Goal: Information Seeking & Learning: Understand process/instructions

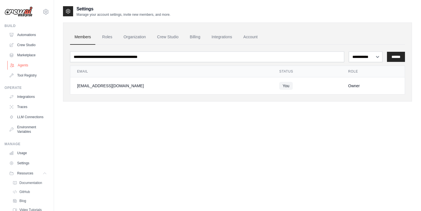
click at [32, 65] on link "Agents" at bounding box center [28, 65] width 42 height 9
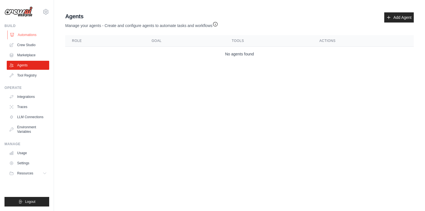
click at [31, 36] on link "Automations" at bounding box center [28, 34] width 42 height 9
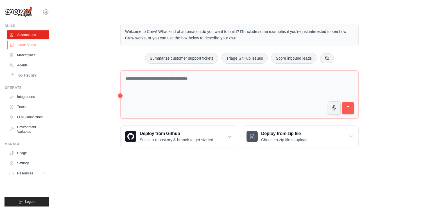
click at [30, 42] on link "Crew Studio" at bounding box center [28, 45] width 42 height 9
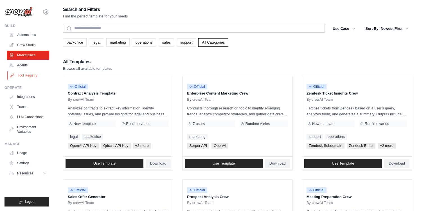
click at [28, 75] on link "Tool Registry" at bounding box center [28, 75] width 42 height 9
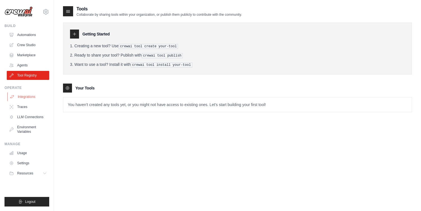
click at [32, 97] on link "Integrations" at bounding box center [28, 96] width 42 height 9
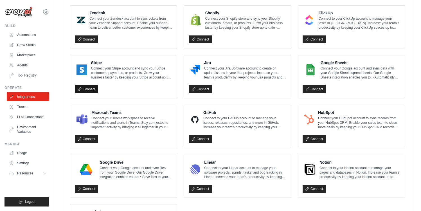
scroll to position [264, 0]
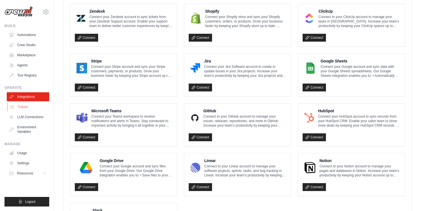
click at [24, 109] on link "Traces" at bounding box center [28, 106] width 42 height 9
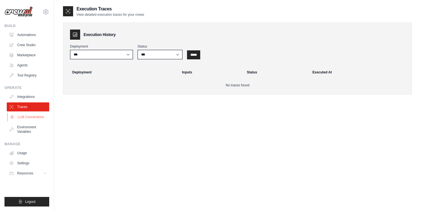
click at [28, 116] on link "LLM Connections" at bounding box center [28, 117] width 42 height 9
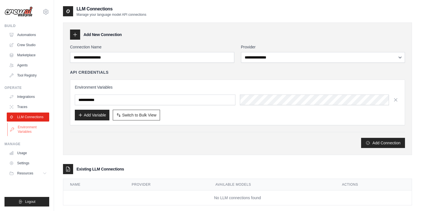
click at [33, 130] on link "Environment Variables" at bounding box center [28, 130] width 42 height 14
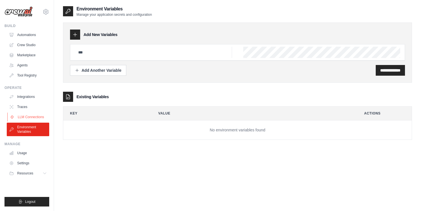
click at [33, 117] on link "LLM Connections" at bounding box center [28, 117] width 42 height 9
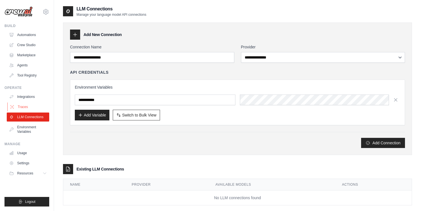
click at [30, 107] on link "Traces" at bounding box center [28, 106] width 42 height 9
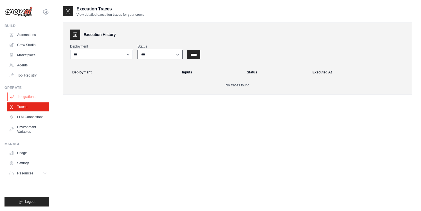
click at [30, 95] on link "Integrations" at bounding box center [28, 96] width 42 height 9
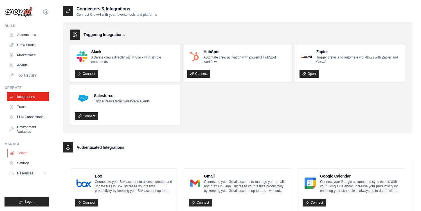
click at [21, 153] on link "Usage" at bounding box center [28, 153] width 42 height 9
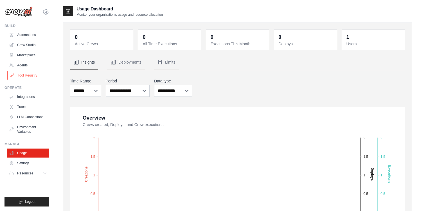
click at [28, 73] on link "Tool Registry" at bounding box center [28, 75] width 42 height 9
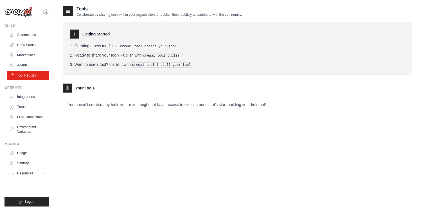
click at [67, 10] on icon at bounding box center [68, 11] width 6 height 6
click at [69, 13] on icon at bounding box center [68, 11] width 6 height 6
click at [70, 12] on icon at bounding box center [68, 11] width 6 height 6
click at [37, 63] on link "Agents" at bounding box center [28, 65] width 42 height 9
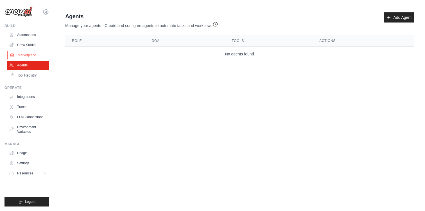
click at [32, 53] on link "Marketplace" at bounding box center [28, 55] width 42 height 9
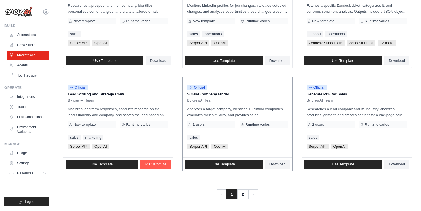
scroll to position [310, 0]
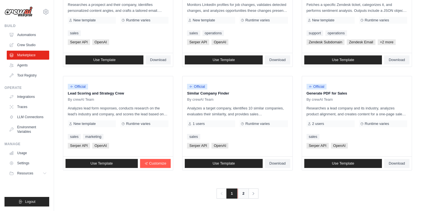
click at [241, 193] on link "2" at bounding box center [243, 193] width 11 height 10
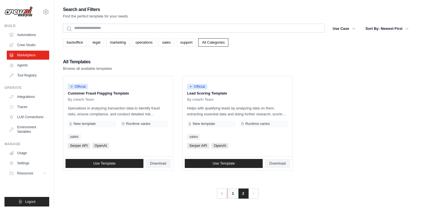
click at [234, 191] on link "1" at bounding box center [232, 193] width 11 height 10
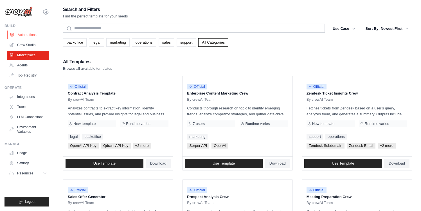
click at [21, 34] on link "Automations" at bounding box center [28, 34] width 42 height 9
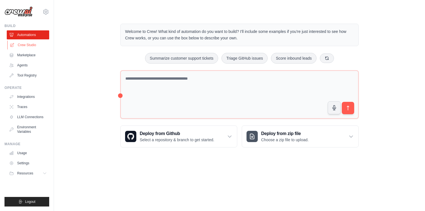
click at [22, 42] on link "Crew Studio" at bounding box center [28, 45] width 42 height 9
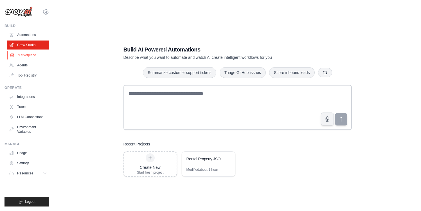
click at [26, 55] on link "Marketplace" at bounding box center [28, 55] width 42 height 9
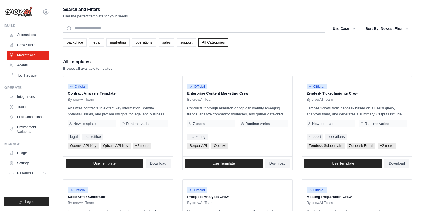
click at [19, 15] on img at bounding box center [19, 11] width 28 height 11
click at [49, 13] on icon at bounding box center [45, 11] width 7 height 7
click at [45, 11] on icon at bounding box center [45, 11] width 7 height 7
click at [27, 71] on link "Tool Registry" at bounding box center [28, 75] width 42 height 9
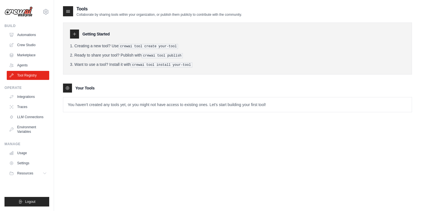
click at [140, 13] on p "Collaborate by sharing tools within your organization, or publish them publicly…" at bounding box center [159, 14] width 165 height 5
click at [68, 91] on div at bounding box center [67, 88] width 9 height 9
click at [69, 89] on icon at bounding box center [67, 88] width 5 height 5
click at [67, 87] on icon at bounding box center [67, 87] width 1 height 1
click at [72, 90] on div "Your Tools" at bounding box center [237, 88] width 349 height 9
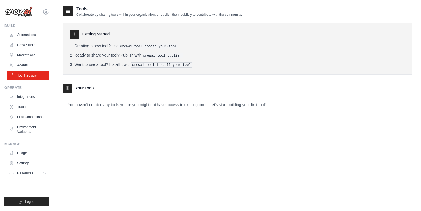
click at [110, 92] on tools-list\a "Your Tools You haven't created any tools yet, or you might not have access to e…" at bounding box center [237, 98] width 349 height 29
click at [112, 102] on p "You haven't created any tools yet, or you might not have access to existing one…" at bounding box center [237, 104] width 349 height 15
click at [181, 104] on p "You haven't created any tools yet, or you might not have access to existing one…" at bounding box center [237, 104] width 349 height 15
click at [214, 104] on p "You haven't created any tools yet, or you might not have access to existing one…" at bounding box center [237, 104] width 349 height 15
drag, startPoint x: 226, startPoint y: 104, endPoint x: 230, endPoint y: 104, distance: 3.7
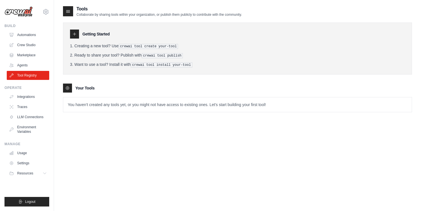
click at [227, 104] on p "You haven't created any tools yet, or you might not have access to existing one…" at bounding box center [237, 104] width 349 height 15
click at [263, 105] on p "You haven't created any tools yet, or you might not have access to existing one…" at bounding box center [237, 104] width 349 height 15
drag, startPoint x: 270, startPoint y: 105, endPoint x: 146, endPoint y: 111, distance: 123.4
click at [143, 113] on div "Tools Collaborate by sharing tools within your organization, or publish them pu…" at bounding box center [237, 64] width 349 height 116
click at [177, 100] on p "You haven't created any tools yet, or you might not have access to existing one…" at bounding box center [237, 104] width 349 height 15
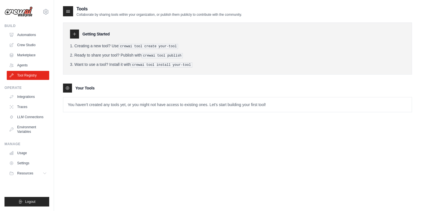
click at [256, 104] on p "You haven't created any tools yet, or you might not have access to existing one…" at bounding box center [237, 104] width 349 height 15
click at [279, 109] on p "You haven't created any tools yet, or you might not have access to existing one…" at bounding box center [237, 104] width 349 height 15
click at [70, 13] on icon at bounding box center [68, 11] width 6 height 6
click at [75, 33] on icon at bounding box center [74, 34] width 5 height 5
click at [77, 36] on div at bounding box center [74, 34] width 9 height 9
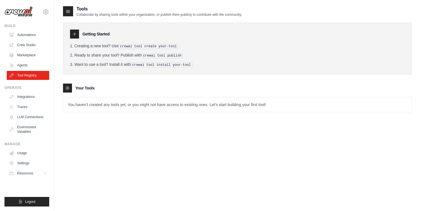
click at [132, 47] on pre "crewai tool create your-tool" at bounding box center [149, 46] width 60 height 5
click at [178, 50] on ol "Creating a new tool? Use crewai tool create your-tool Ready to share your tool?…" at bounding box center [237, 55] width 335 height 24
drag, startPoint x: 177, startPoint y: 89, endPoint x: 174, endPoint y: 91, distance: 3.3
click at [177, 89] on div "Your Tools" at bounding box center [237, 88] width 349 height 9
click at [38, 175] on button "Resources" at bounding box center [28, 173] width 42 height 9
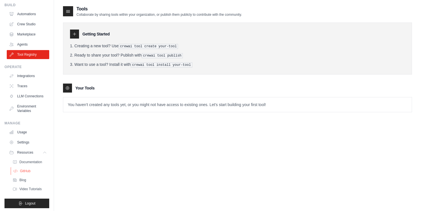
scroll to position [27, 0]
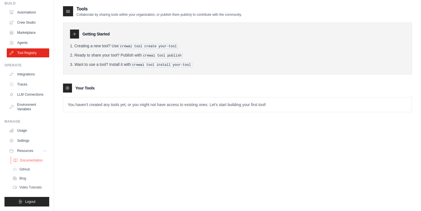
click at [35, 161] on span "Documentation" at bounding box center [31, 160] width 23 height 5
